Goal: Task Accomplishment & Management: Manage account settings

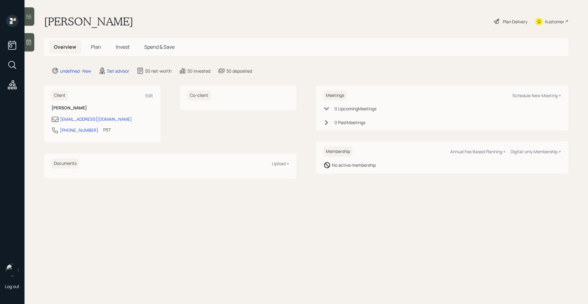
click at [31, 38] on div at bounding box center [29, 42] width 10 height 18
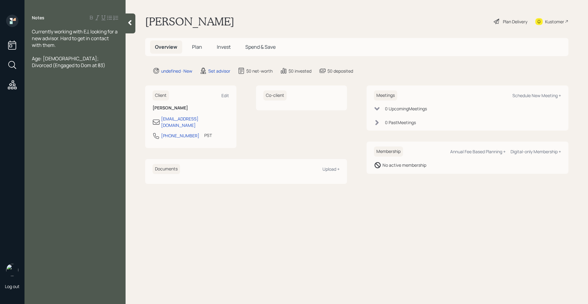
click at [49, 60] on span "Age: [DEMOGRAPHIC_DATA]; Divorced (Engaged to Dom at 83)" at bounding box center [68, 61] width 73 height 13
click at [54, 64] on div "Age: [DEMOGRAPHIC_DATA]; Divorced (Engaged to Dom at 83)" at bounding box center [75, 61] width 86 height 13
click at [32, 109] on span "2,800" at bounding box center [38, 112] width 13 height 7
click at [32, 109] on span "$2,800" at bounding box center [40, 112] width 16 height 7
click at [58, 109] on div "$2,800" at bounding box center [75, 112] width 86 height 7
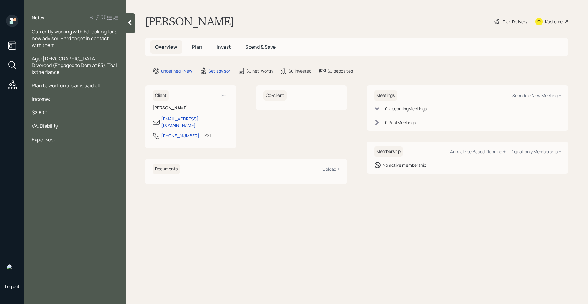
click at [51, 122] on span "VA, Diability," at bounding box center [45, 125] width 27 height 7
click at [45, 122] on span "VA, Diability," at bounding box center [45, 125] width 27 height 7
click at [39, 122] on span "VA, Disability," at bounding box center [46, 125] width 29 height 7
drag, startPoint x: 68, startPoint y: 137, endPoint x: 67, endPoint y: 133, distance: 4.1
click at [68, 143] on div at bounding box center [75, 146] width 86 height 7
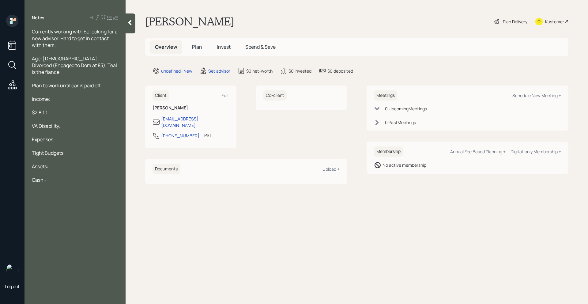
click at [66, 149] on div "Tight Budgets" at bounding box center [75, 152] width 86 height 7
click at [74, 129] on div at bounding box center [75, 132] width 86 height 7
click at [73, 122] on div "VA Disability," at bounding box center [75, 125] width 86 height 7
click at [62, 176] on div "Cash -" at bounding box center [75, 179] width 86 height 7
click at [69, 122] on div "VA Disability," at bounding box center [75, 125] width 86 height 7
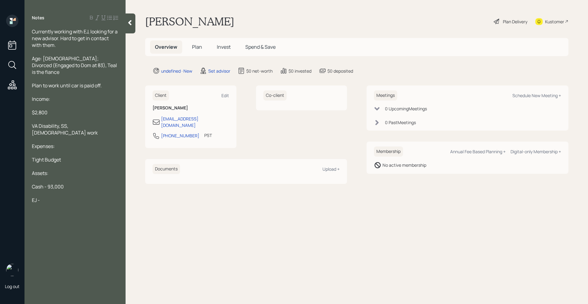
click at [47, 197] on div "EJ -" at bounding box center [75, 200] width 86 height 7
click at [76, 65] on span "Age: [DEMOGRAPHIC_DATA]; Divorced (Engaged to Dom at 83), Teal is the fiance" at bounding box center [75, 65] width 86 height 20
click at [73, 66] on span "Age: [DEMOGRAPHIC_DATA]; Divorced (Engaged to Dom at 83), Teal is the fiance" at bounding box center [75, 65] width 86 height 20
click at [73, 65] on span "Age: [DEMOGRAPHIC_DATA]; Divorced (Engaged to Dom at 83), Teal is the fiance" at bounding box center [75, 65] width 86 height 20
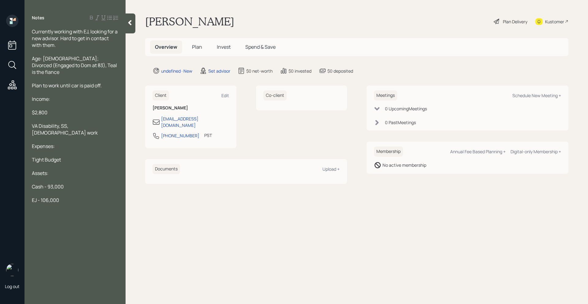
click at [76, 75] on div at bounding box center [75, 78] width 86 height 7
click at [75, 65] on span "Age: [DEMOGRAPHIC_DATA]; Divorced (Engaged to Dom at 83), Teal is the fiance" at bounding box center [75, 65] width 86 height 20
click at [70, 65] on span "Age: [DEMOGRAPHIC_DATA]; Divorced (Engaged to Dom at 83), Teal is the fiance" at bounding box center [75, 65] width 86 height 20
click at [69, 65] on span "Age: [DEMOGRAPHIC_DATA]; Divorced (Engaged to Dom at 83), Teal is the fiance" at bounding box center [75, 65] width 86 height 20
click at [71, 65] on span "Age: [DEMOGRAPHIC_DATA]; Divorced (Engaged to Dom at 83), Teal is the fiance" at bounding box center [75, 65] width 86 height 20
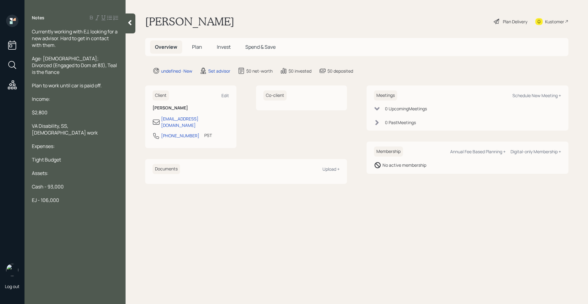
click at [81, 66] on div "Age: [DEMOGRAPHIC_DATA]; Divorced (Engaged to Dom at 83), Teal is the fiance" at bounding box center [75, 65] width 86 height 20
click at [78, 60] on span "Age: [DEMOGRAPHIC_DATA]; Divorced (Engaged to Dom at 83), Teal is the fiance" at bounding box center [75, 65] width 86 height 20
click at [33, 59] on span "Age: [DEMOGRAPHIC_DATA]; Divorced (Engaged to Dom at 83), Teal is the fiance" at bounding box center [75, 65] width 86 height 20
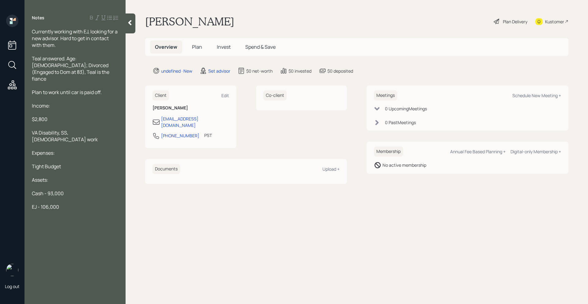
click at [66, 37] on span "Currently working with EJ, looking for a new advisor. Hard to get in contact wi…" at bounding box center [75, 38] width 87 height 20
click at [65, 203] on div "EJ - 106,000" at bounding box center [75, 206] width 86 height 7
click at [40, 57] on span "Teal answered. Age: [DEMOGRAPHIC_DATA]; Divorced (Engaged to Dom at 83), Teal i…" at bounding box center [71, 68] width 78 height 27
click at [96, 65] on span "[PERSON_NAME] answered. Age: [DEMOGRAPHIC_DATA]; Divorced (Engaged to Dom at 83…" at bounding box center [71, 68] width 78 height 27
click at [40, 72] on span "[PERSON_NAME] answered. Age: [DEMOGRAPHIC_DATA]; Divorced (Engaged to Dom at 83…" at bounding box center [70, 68] width 77 height 27
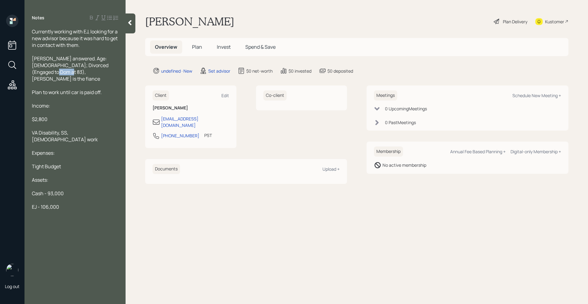
click at [37, 73] on span "[PERSON_NAME] answered. Age: [DEMOGRAPHIC_DATA]; Divorced (Engaged to Dom at 83…" at bounding box center [70, 68] width 77 height 27
click at [38, 73] on span "[PERSON_NAME] answered. Age: [DEMOGRAPHIC_DATA]; Divorced (Engaged to Dom at 83…" at bounding box center [70, 68] width 77 height 27
click at [49, 203] on span "EJ - 106,000" at bounding box center [45, 206] width 27 height 7
click at [70, 203] on div "EJ - 109,000" at bounding box center [75, 206] width 86 height 7
click at [65, 109] on div at bounding box center [75, 112] width 86 height 7
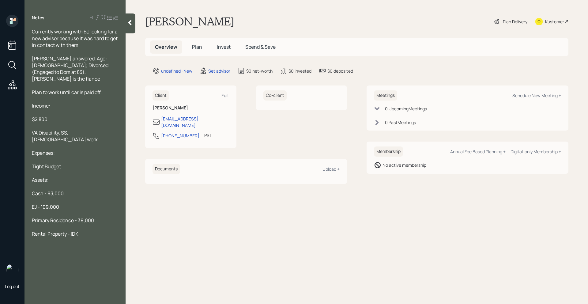
click at [62, 116] on div "$2,800" at bounding box center [75, 119] width 86 height 7
click at [32, 129] on span "VA Disability, SS, [DEMOGRAPHIC_DATA] work" at bounding box center [65, 135] width 66 height 13
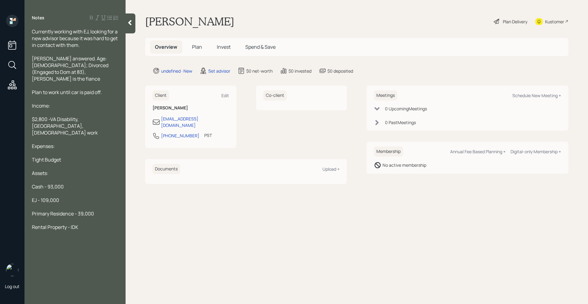
click at [54, 121] on div "$2,800 -VA Disability, [GEOGRAPHIC_DATA], [DEMOGRAPHIC_DATA] work" at bounding box center [75, 126] width 86 height 20
click at [51, 116] on span "$2,800 -VA Disability, [GEOGRAPHIC_DATA], [DEMOGRAPHIC_DATA] work" at bounding box center [65, 126] width 66 height 20
click at [51, 120] on div "$2,800 - VA Disability, [GEOGRAPHIC_DATA], [DEMOGRAPHIC_DATA] work" at bounding box center [75, 126] width 86 height 20
click at [69, 143] on span "Rental Income - 900" at bounding box center [55, 146] width 46 height 7
click at [84, 244] on div at bounding box center [75, 247] width 86 height 7
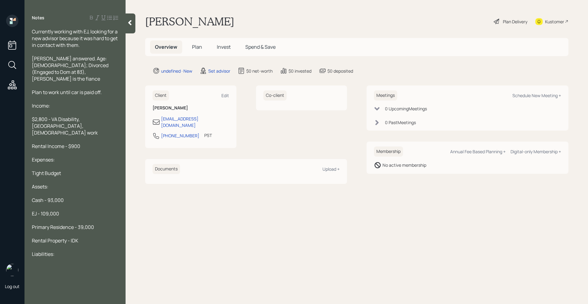
click at [81, 237] on div "Rental Property - IDK" at bounding box center [75, 240] width 86 height 7
click at [60, 250] on div "Liabilities:" at bounding box center [75, 253] width 86 height 7
click at [95, 46] on div "Currently working with EJ, looking for a new advisor because it was hard to get…" at bounding box center [75, 38] width 86 height 20
click at [105, 89] on div "Plan to work until car is paid off." at bounding box center [75, 92] width 86 height 7
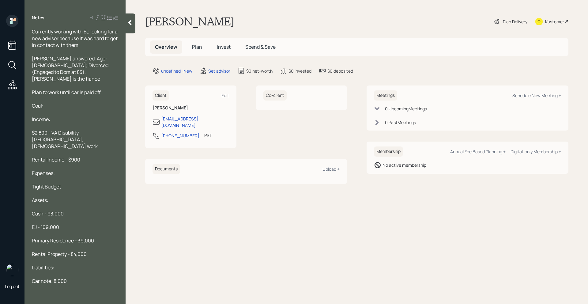
click at [131, 21] on icon at bounding box center [130, 23] width 6 height 6
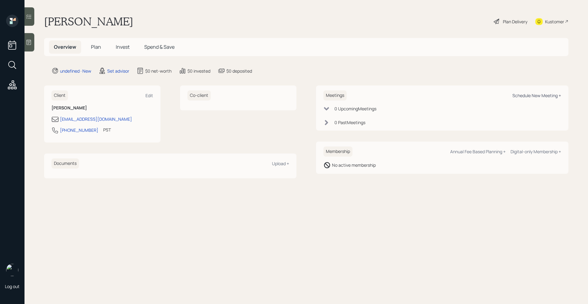
click at [526, 95] on div "Schedule New Meeting +" at bounding box center [536, 95] width 49 height 6
select select "round-[PERSON_NAME]"
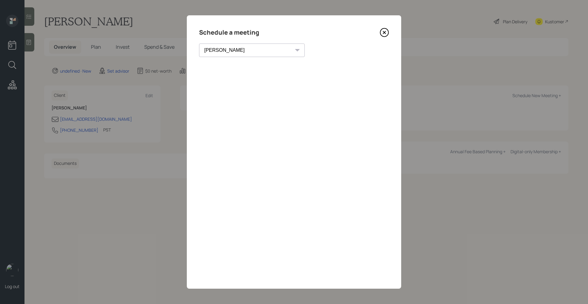
click at [383, 31] on icon at bounding box center [384, 32] width 9 height 9
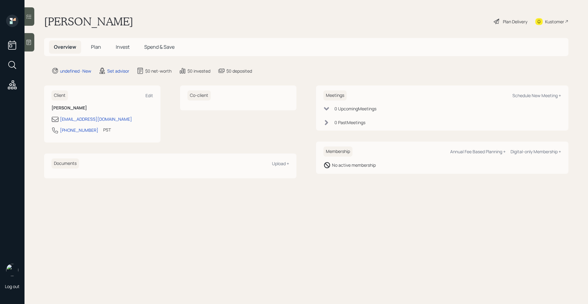
click at [35, 45] on main "[PERSON_NAME] Plan Delivery Kustomer Overview Plan Invest Spend & Save undefine…" at bounding box center [305, 152] width 563 height 304
click at [34, 44] on div "Log out [PERSON_NAME] Plan Delivery Kustomer Overview Plan Invest Spend & Save …" at bounding box center [294, 152] width 588 height 304
click at [34, 44] on div at bounding box center [29, 42] width 10 height 18
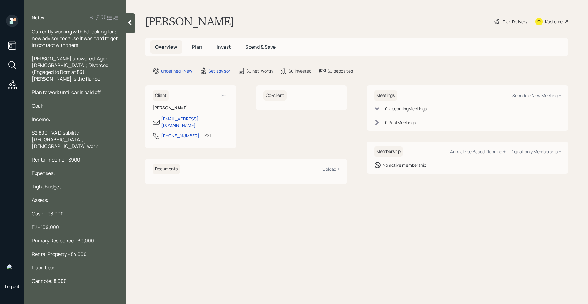
click at [89, 42] on div "Currently working with EJ, looking for a new advisor because it was hard to get…" at bounding box center [75, 38] width 86 height 20
click at [32, 30] on span "Currently working with EJ, looking for a new advisor because it was hard to get…" at bounding box center [75, 38] width 87 height 20
click at [115, 44] on span "Goal: Currently working with EJ, looking for a new advisor because it was hard …" at bounding box center [73, 38] width 83 height 20
click at [111, 59] on div "[PERSON_NAME] answered. Age: [DEMOGRAPHIC_DATA]; Divorced (Engaged to Dom at 83…" at bounding box center [75, 68] width 86 height 27
click at [111, 67] on div "[PERSON_NAME] answered. Age: [DEMOGRAPHIC_DATA]; Divorced (Engaged to Dom at 83…" at bounding box center [75, 68] width 86 height 27
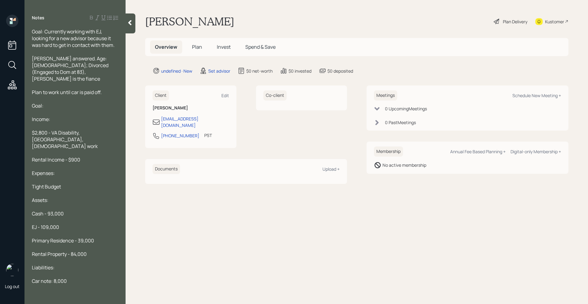
click at [37, 74] on span "[PERSON_NAME] answered. Age: [DEMOGRAPHIC_DATA]; Divorced (Engaged to Dom at 83…" at bounding box center [70, 68] width 77 height 27
click at [105, 58] on span "[PERSON_NAME] answered. Age: [DEMOGRAPHIC_DATA]; Divorced (Engaged to Dom at 83…" at bounding box center [70, 68] width 77 height 27
drag, startPoint x: 53, startPoint y: 99, endPoint x: 29, endPoint y: 98, distance: 23.6
click at [29, 98] on div "Goal: Currently working with EJ, looking for a new advisor because it was hard …" at bounding box center [74, 156] width 101 height 256
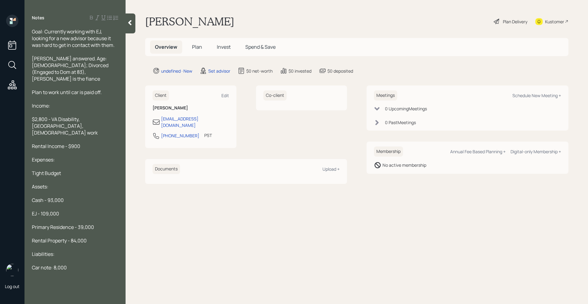
click at [133, 21] on div at bounding box center [131, 23] width 10 height 20
